Goal: Navigation & Orientation: Find specific page/section

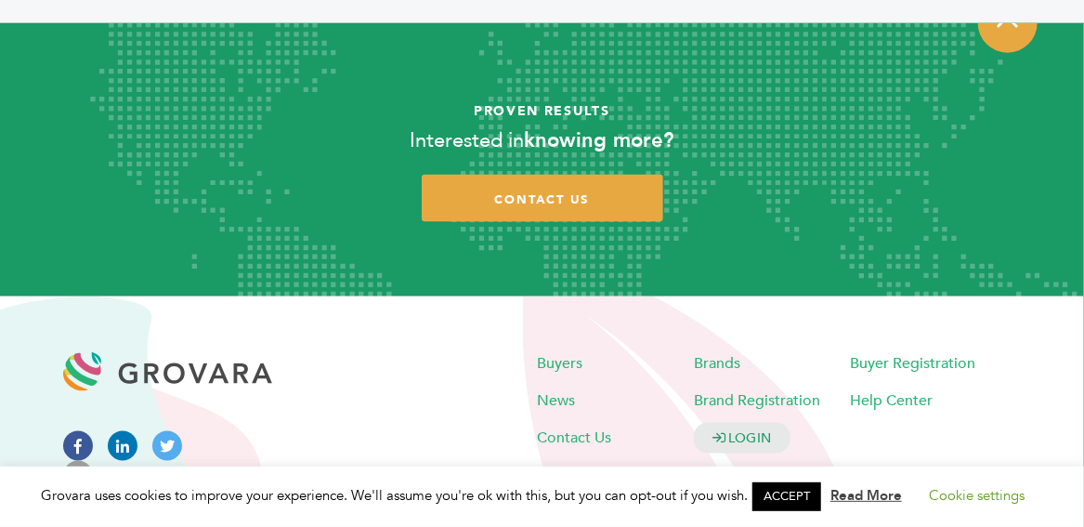
scroll to position [3805, 0]
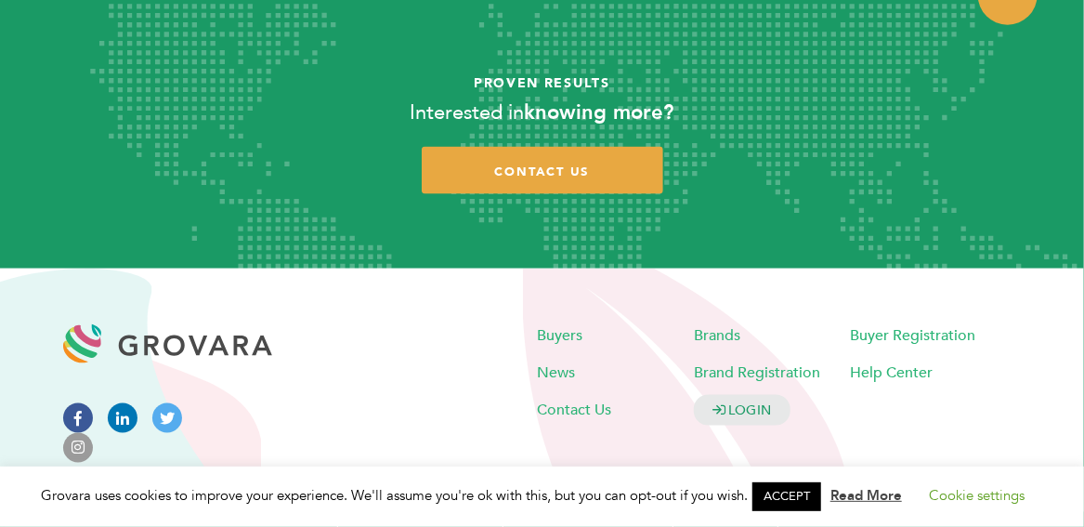
click at [118, 403] on icon at bounding box center [123, 418] width 30 height 30
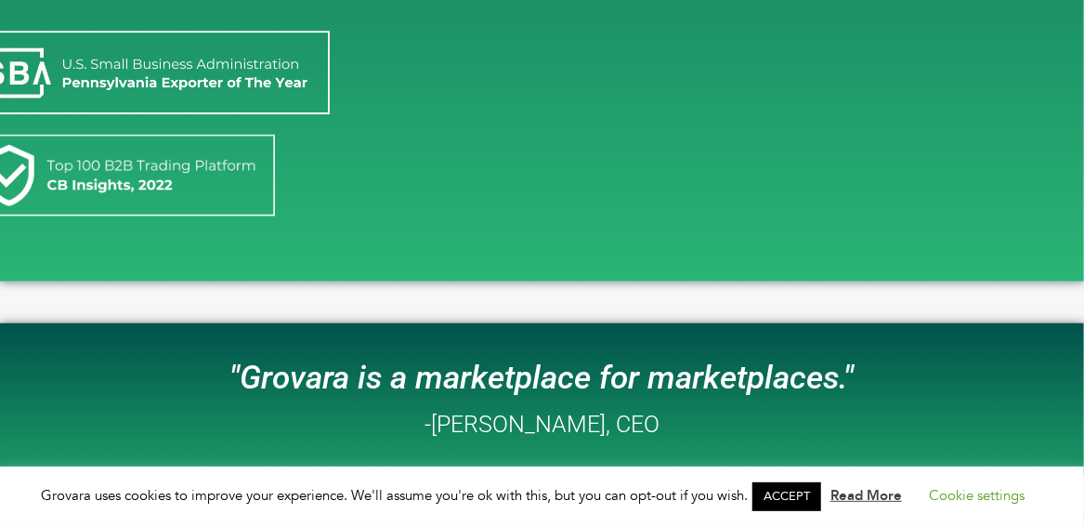
scroll to position [336, 0]
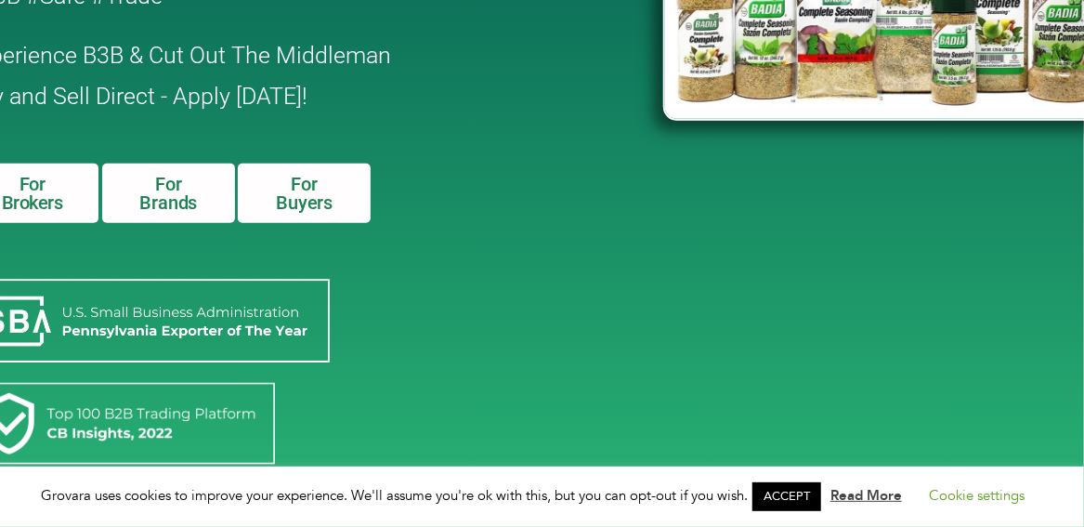
click at [185, 196] on span "For Brands" at bounding box center [168, 193] width 88 height 37
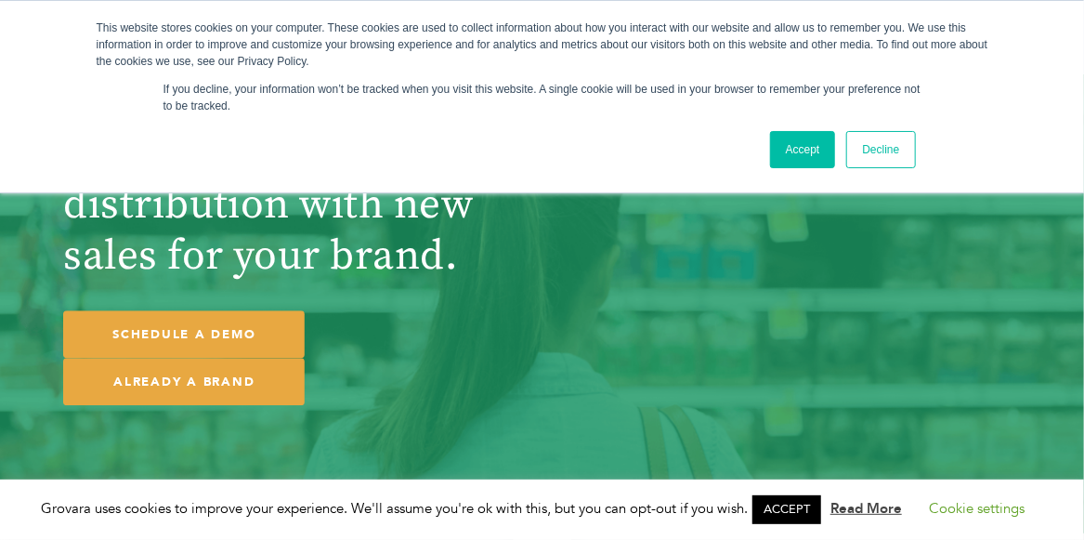
click at [885, 143] on link "Decline" at bounding box center [880, 149] width 69 height 37
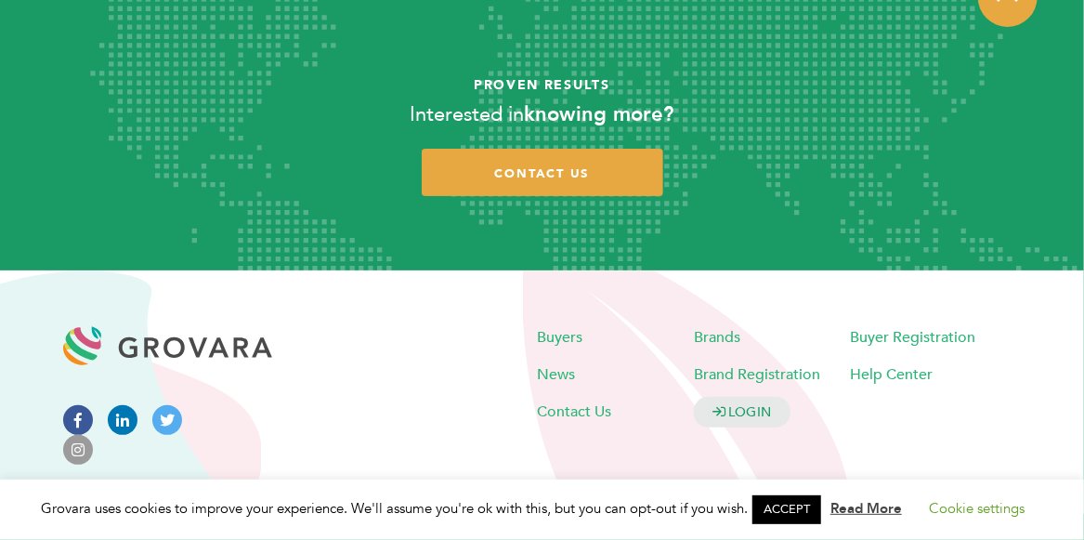
scroll to position [5698, 0]
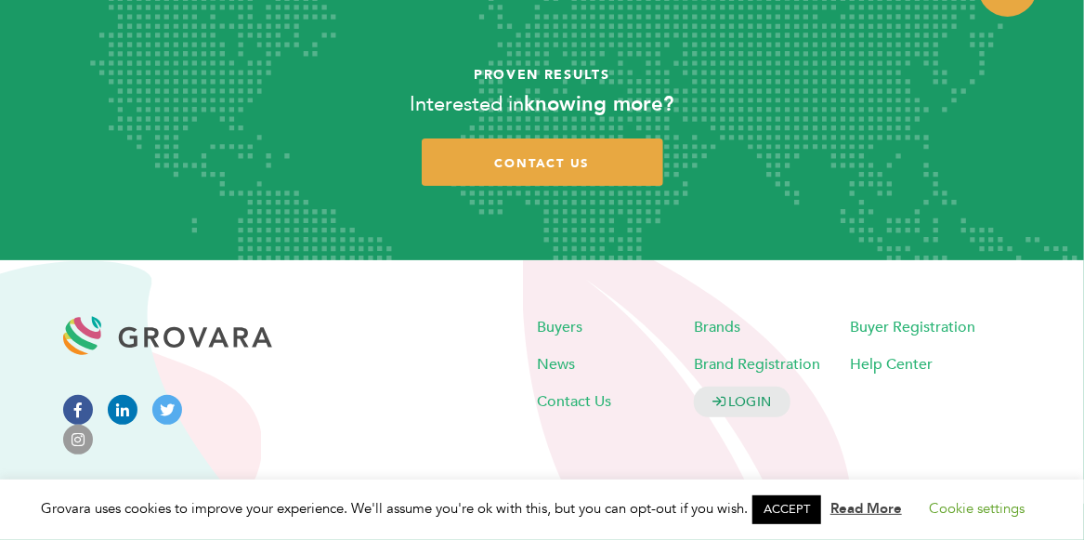
click at [126, 410] on icon at bounding box center [123, 410] width 30 height 30
